Goal: Task Accomplishment & Management: Complete application form

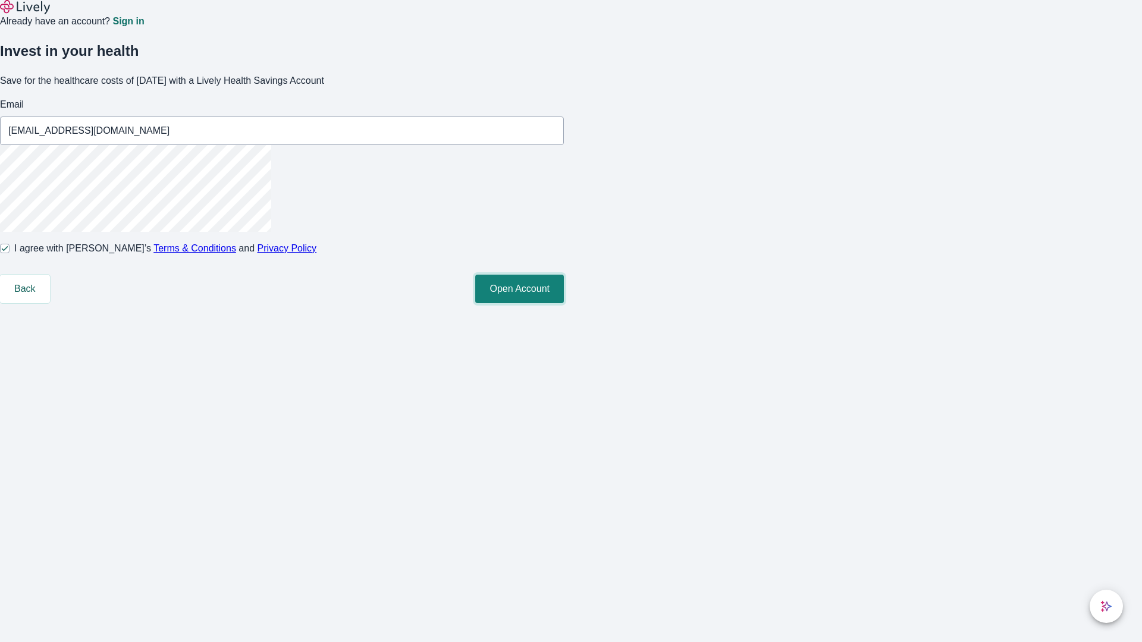
click at [564, 303] on button "Open Account" at bounding box center [519, 289] width 89 height 29
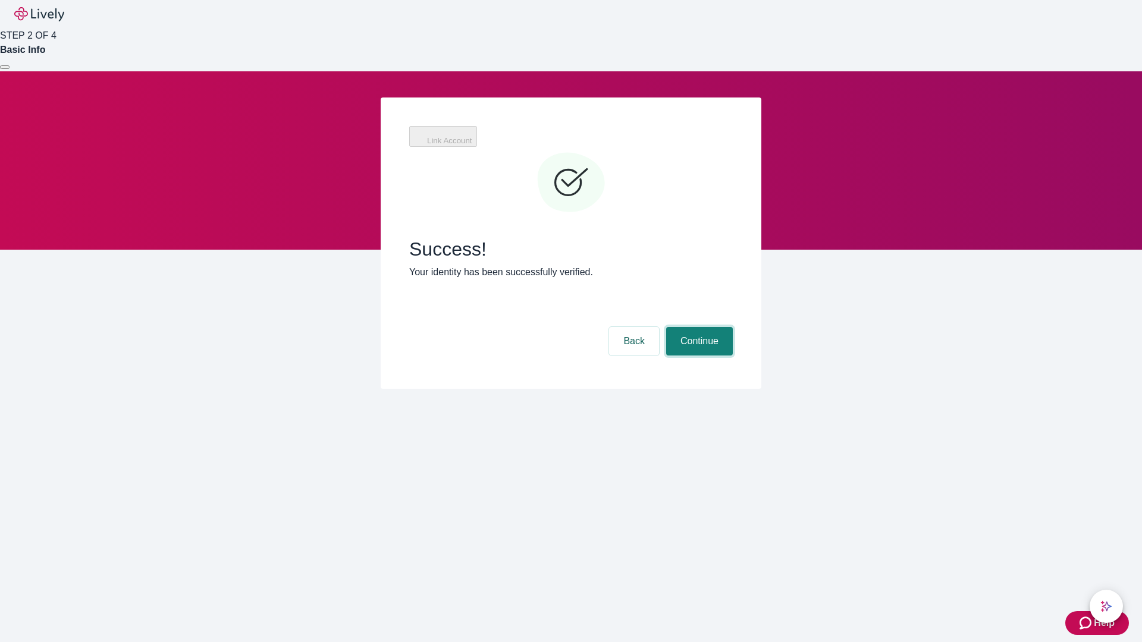
click at [698, 327] on button "Continue" at bounding box center [699, 341] width 67 height 29
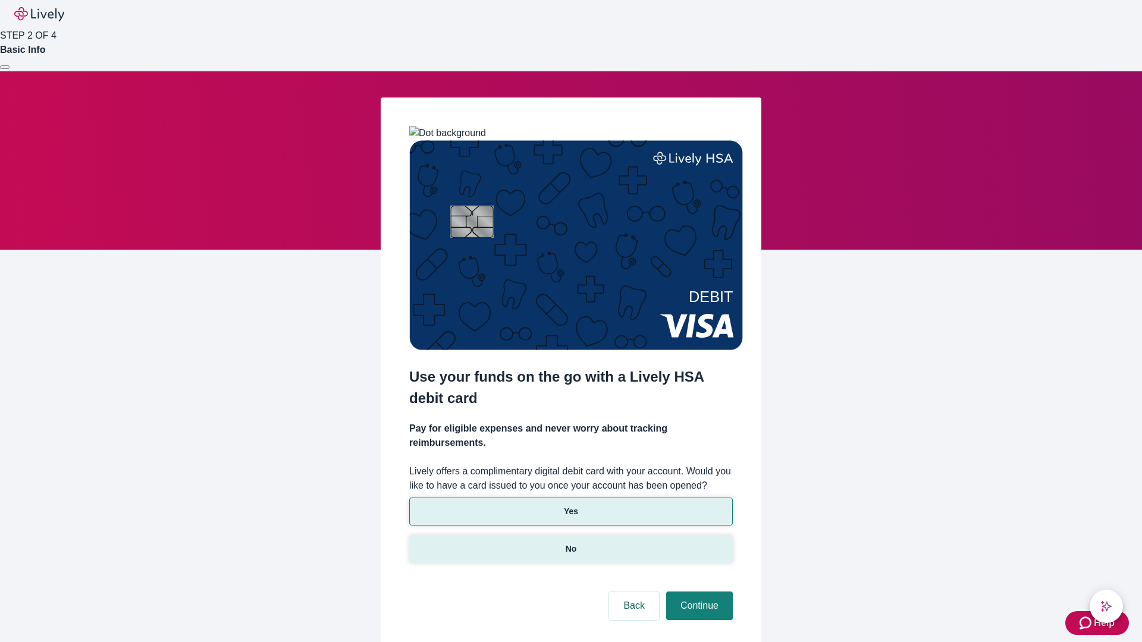
click at [571, 543] on p "No" at bounding box center [571, 549] width 11 height 12
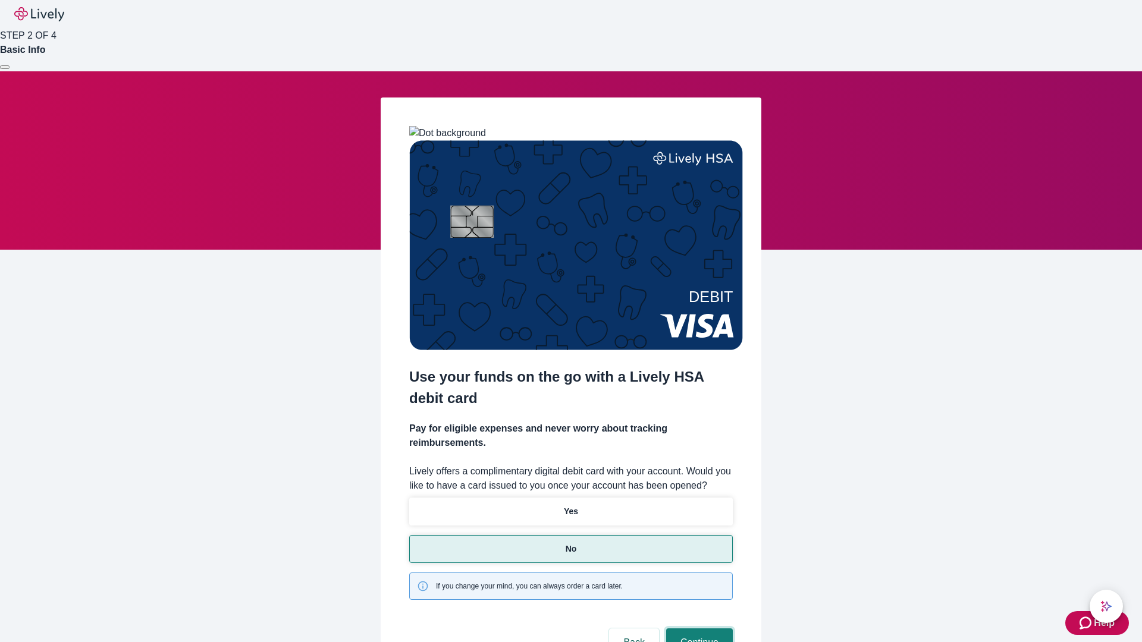
click at [698, 629] on button "Continue" at bounding box center [699, 643] width 67 height 29
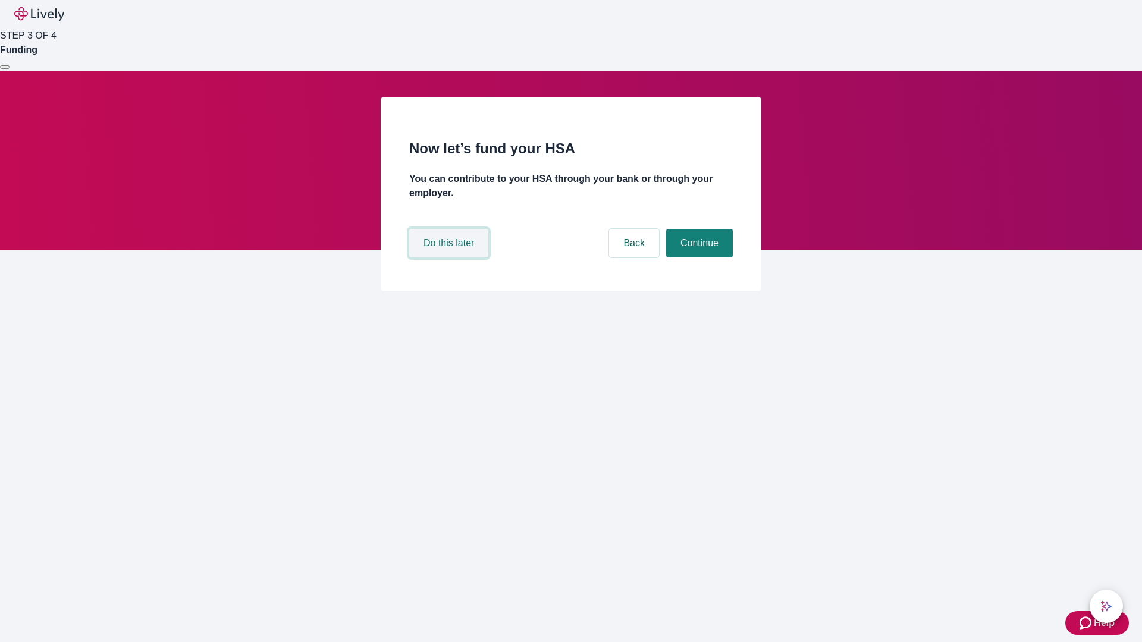
click at [450, 258] on button "Do this later" at bounding box center [448, 243] width 79 height 29
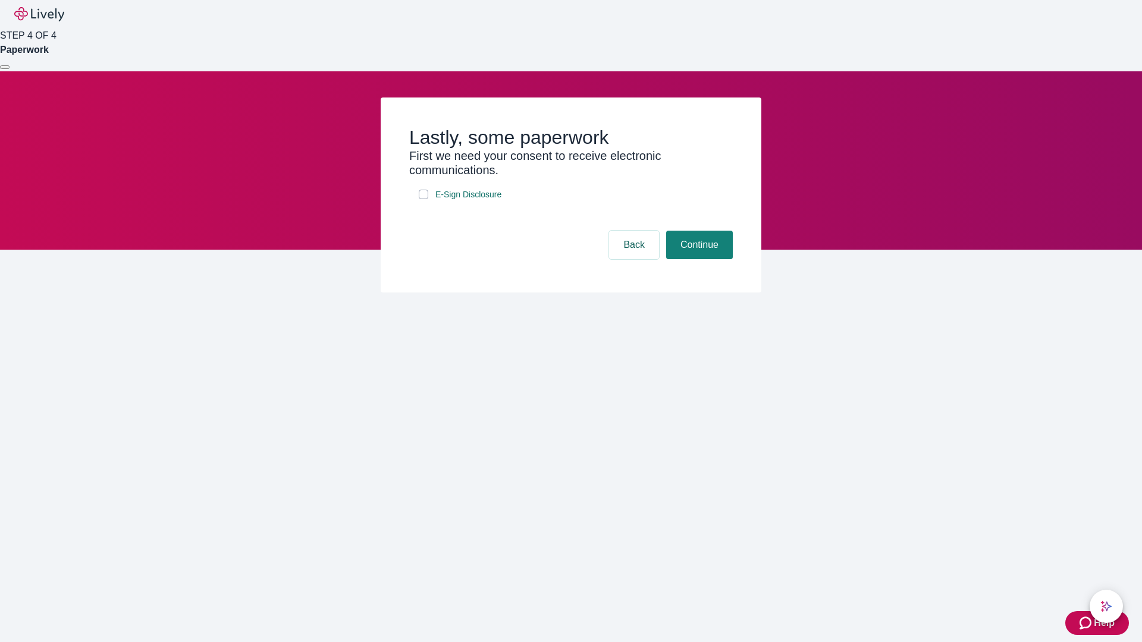
click at [424, 199] on input "E-Sign Disclosure" at bounding box center [424, 195] width 10 height 10
checkbox input "true"
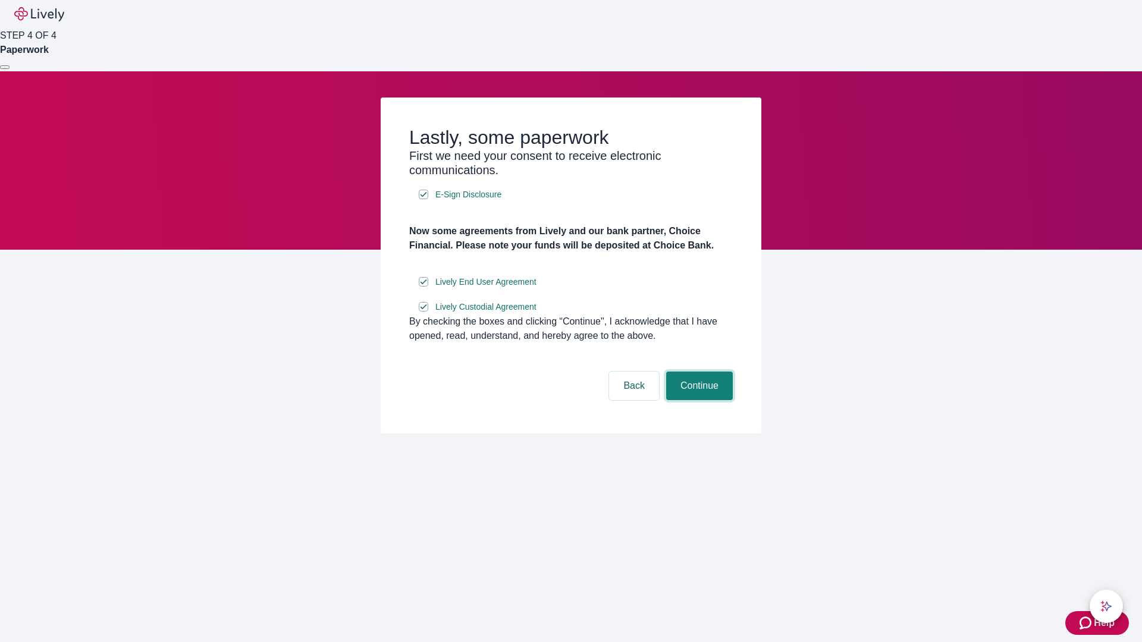
click at [698, 400] on button "Continue" at bounding box center [699, 386] width 67 height 29
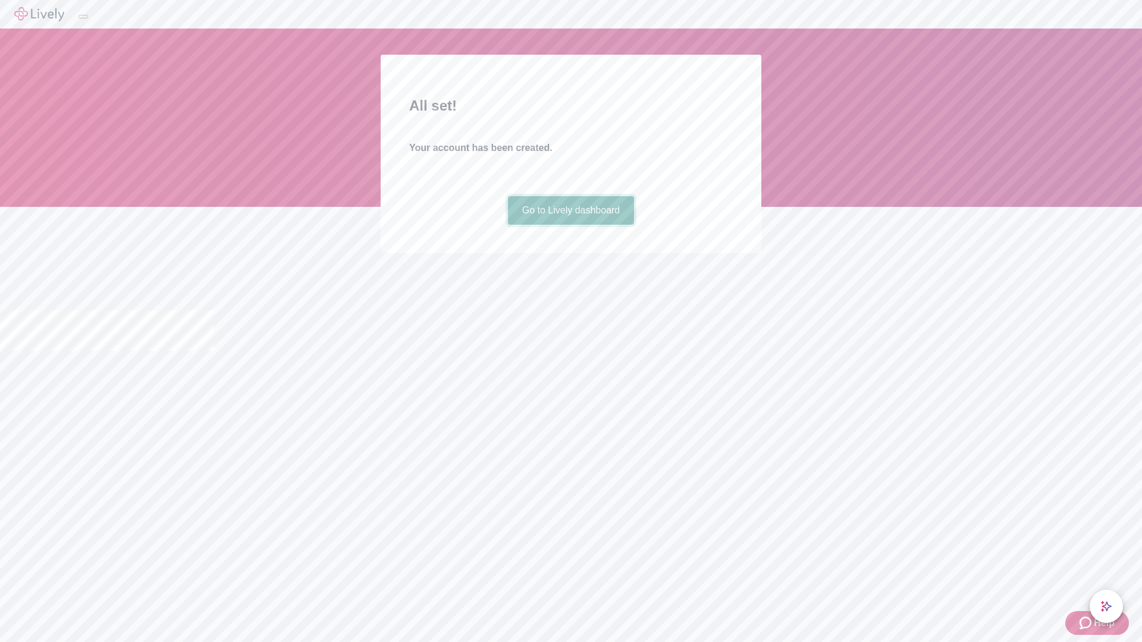
click at [571, 225] on link "Go to Lively dashboard" at bounding box center [571, 210] width 127 height 29
